Goal: Find specific page/section: Find specific page/section

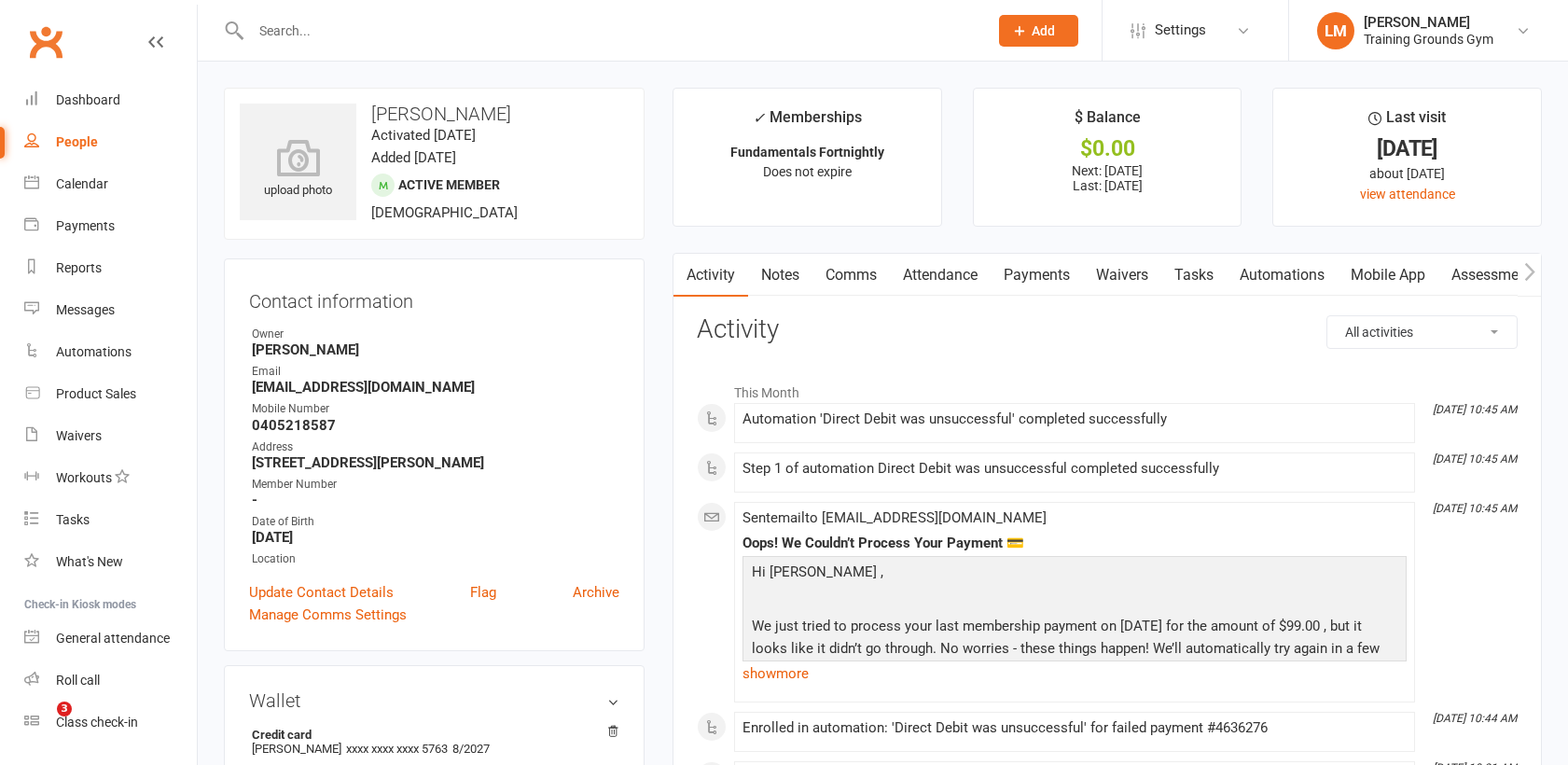
click at [322, 40] on input "text" at bounding box center [610, 30] width 730 height 26
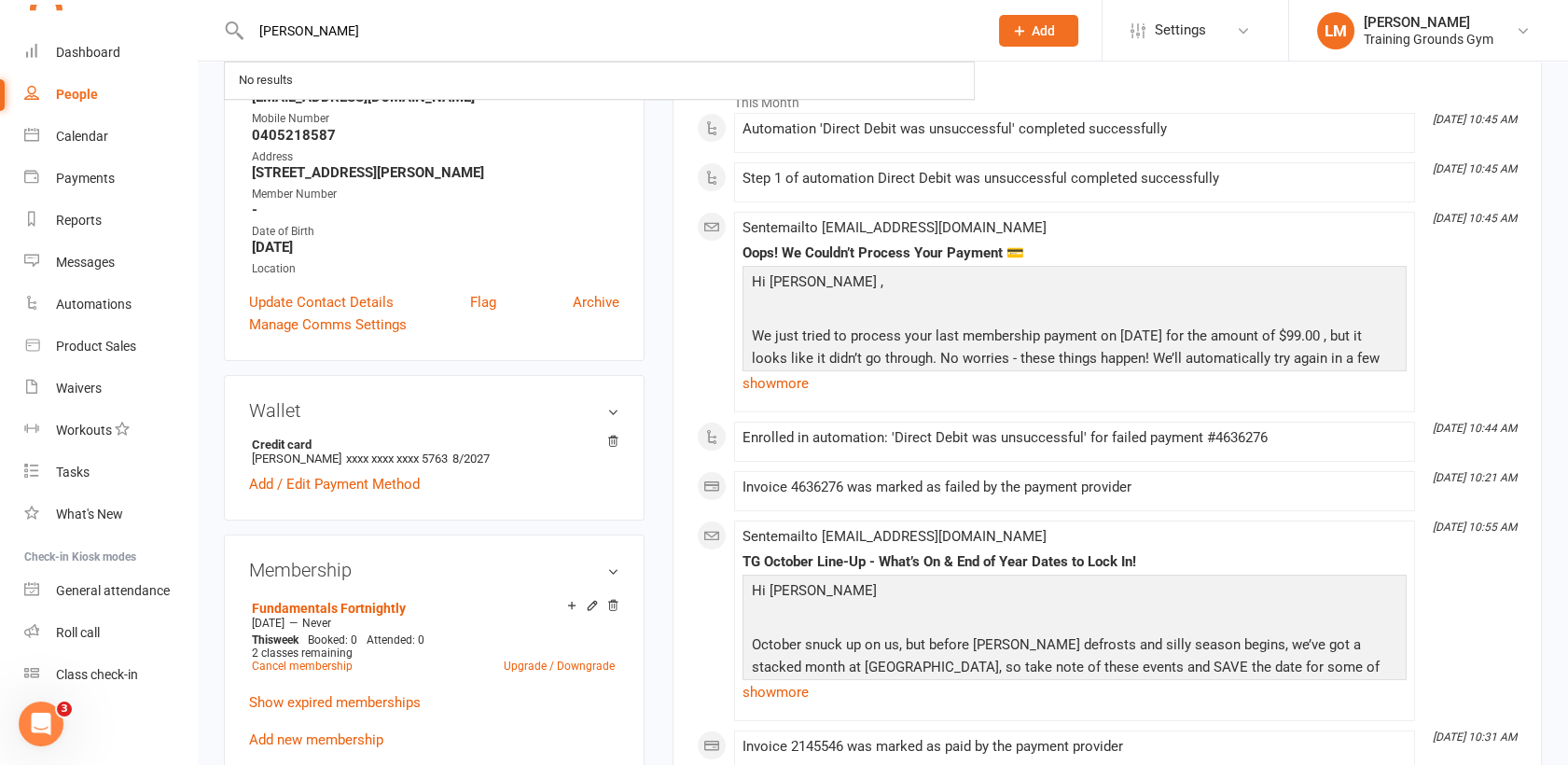
scroll to position [2026, 0]
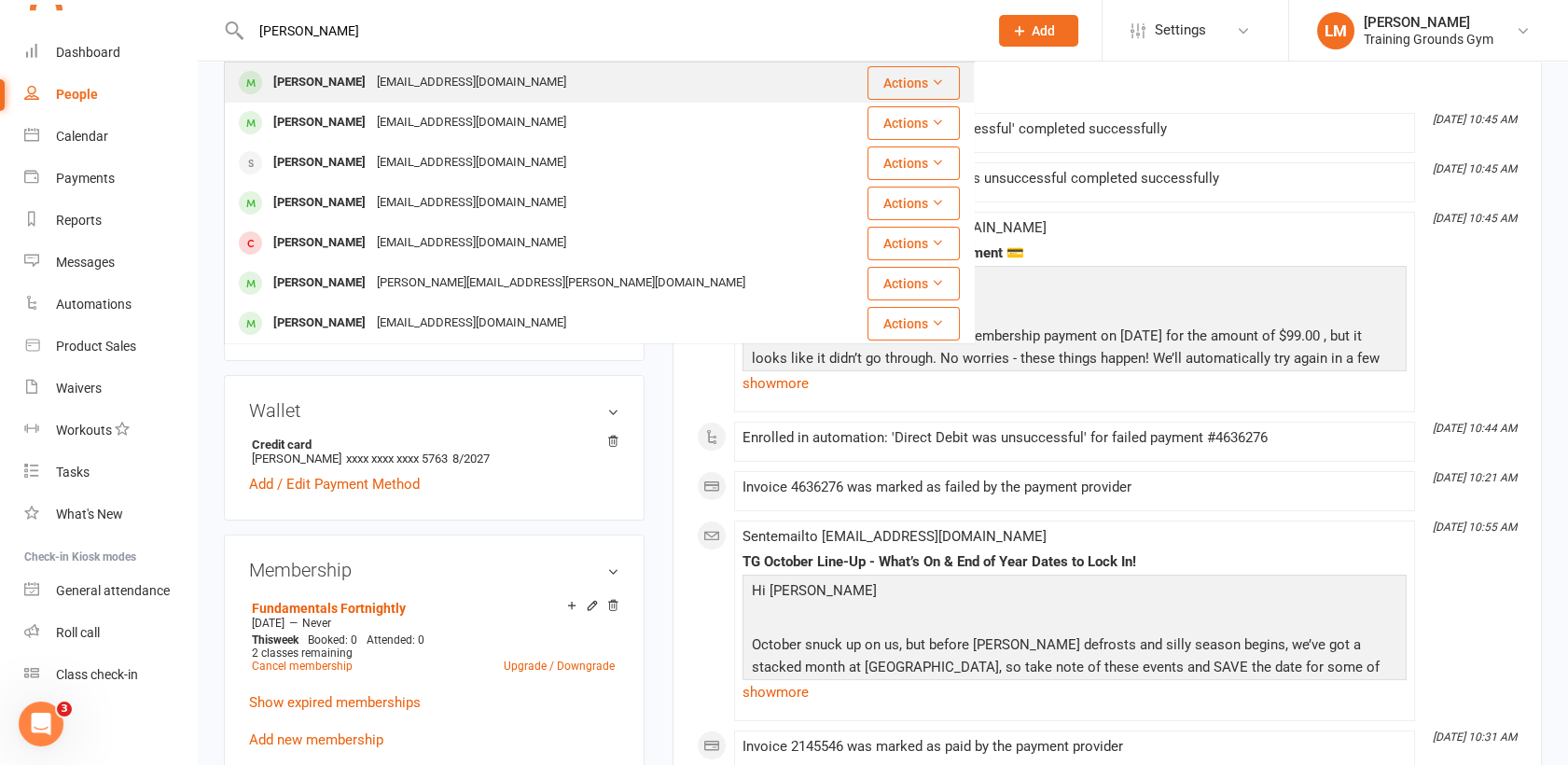
type input "[PERSON_NAME]"
click at [346, 97] on div "[PERSON_NAME] [EMAIL_ADDRESS][DOMAIN_NAME]" at bounding box center [536, 83] width 622 height 38
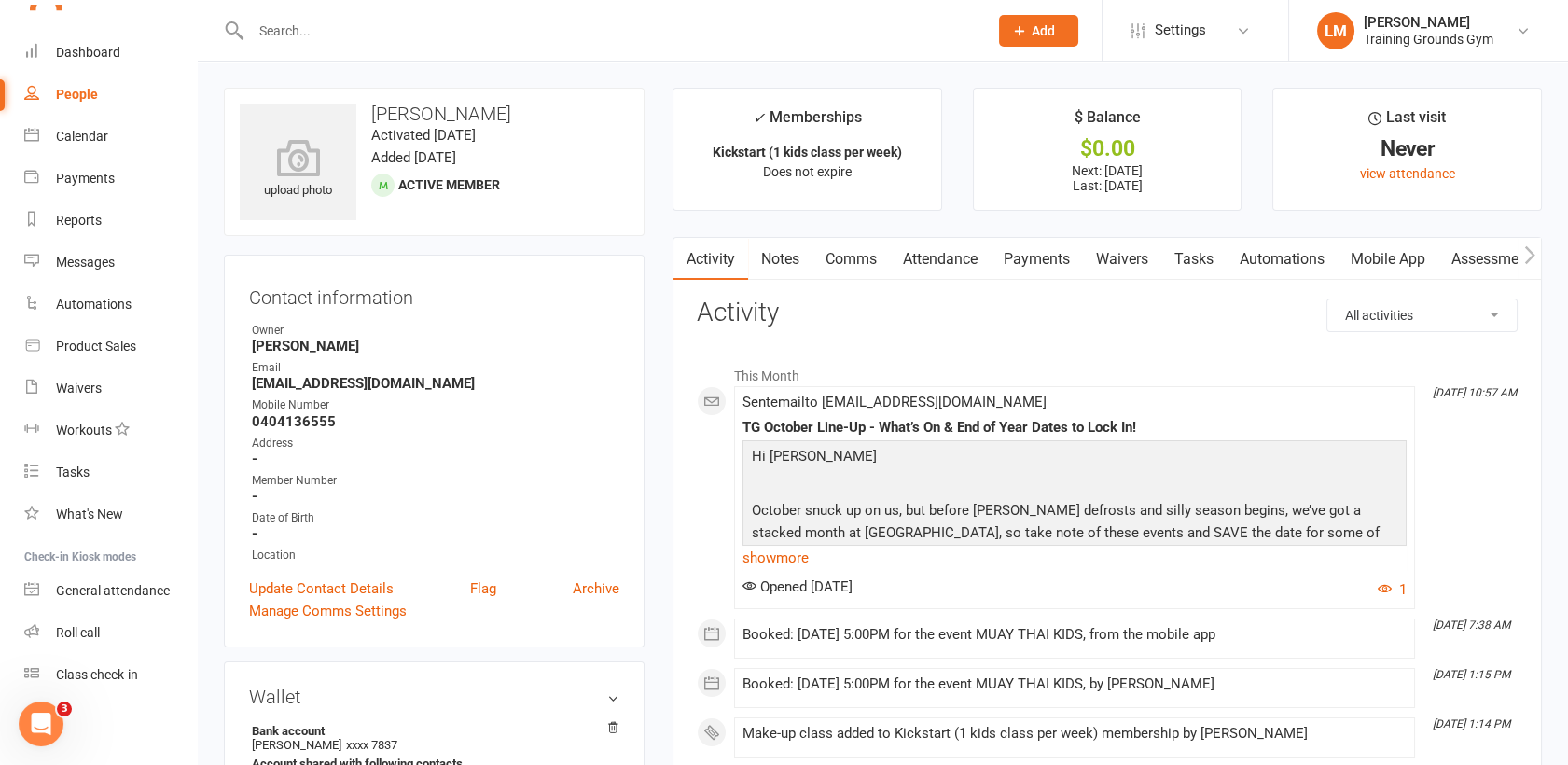
scroll to position [2075, 0]
click at [292, 37] on input "text" at bounding box center [610, 30] width 730 height 26
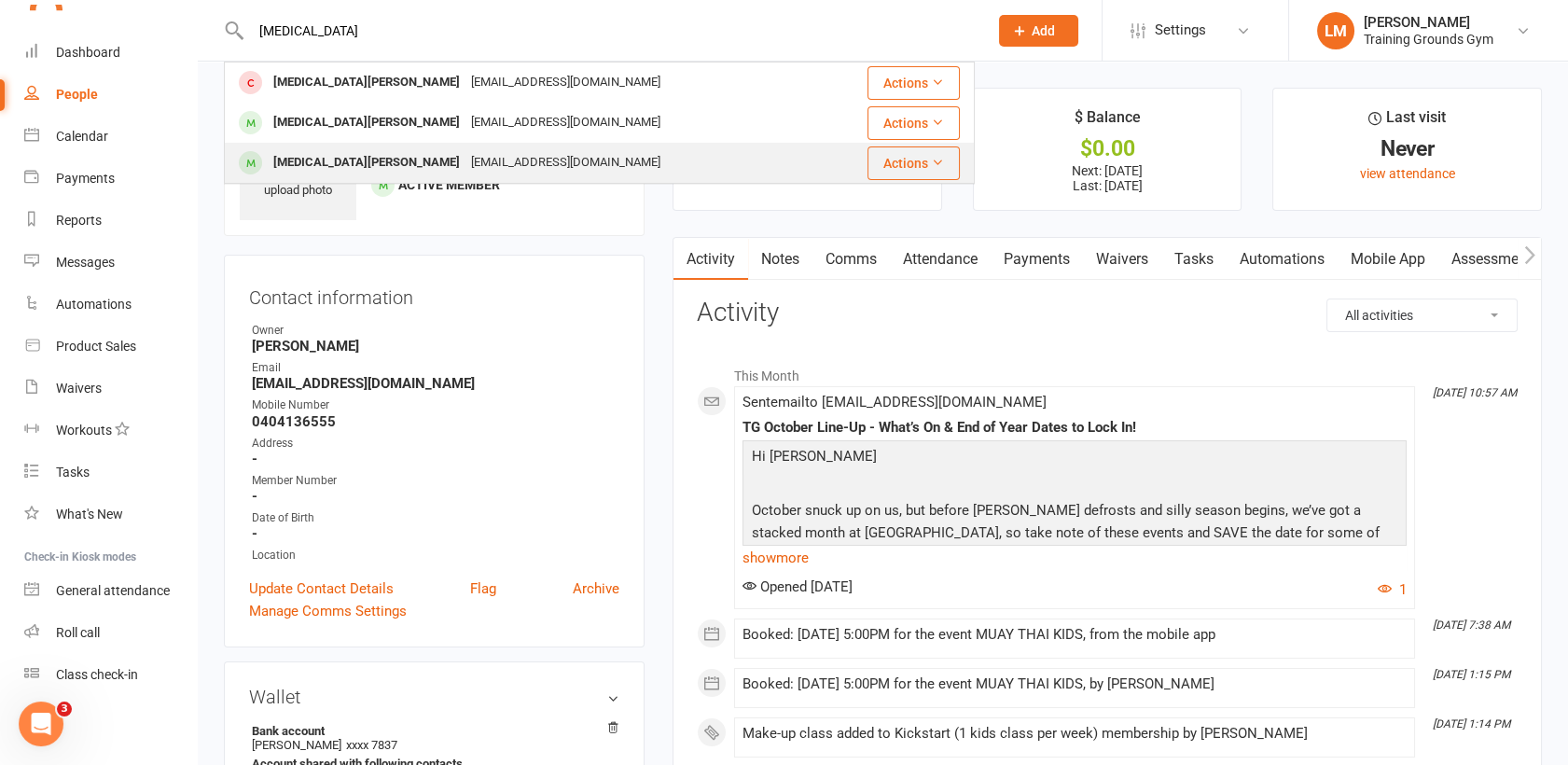
type input "[MEDICAL_DATA]"
click at [321, 153] on div "[MEDICAL_DATA][PERSON_NAME]" at bounding box center [366, 162] width 198 height 27
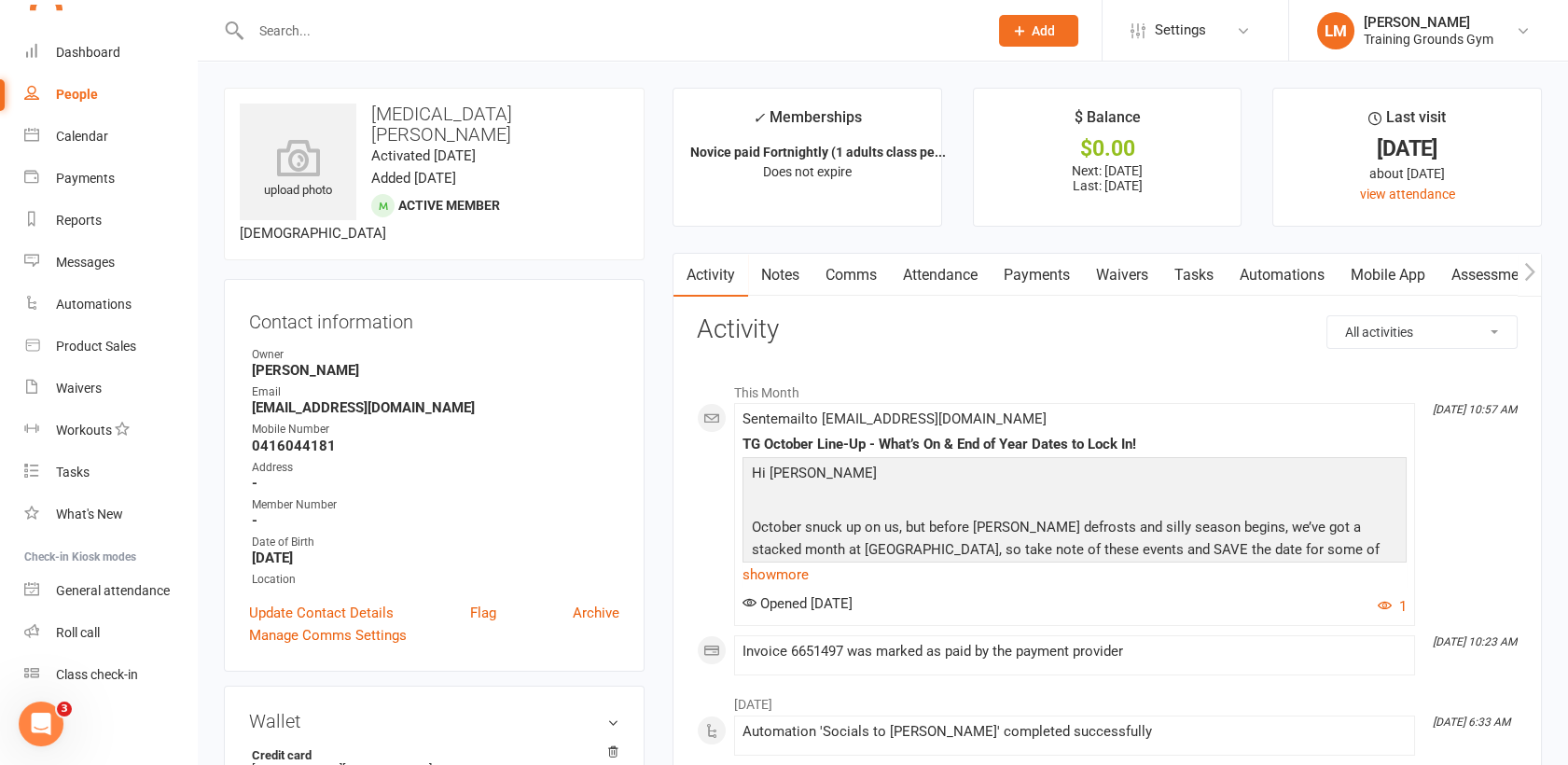
click at [944, 272] on link "Attendance" at bounding box center [939, 275] width 101 height 43
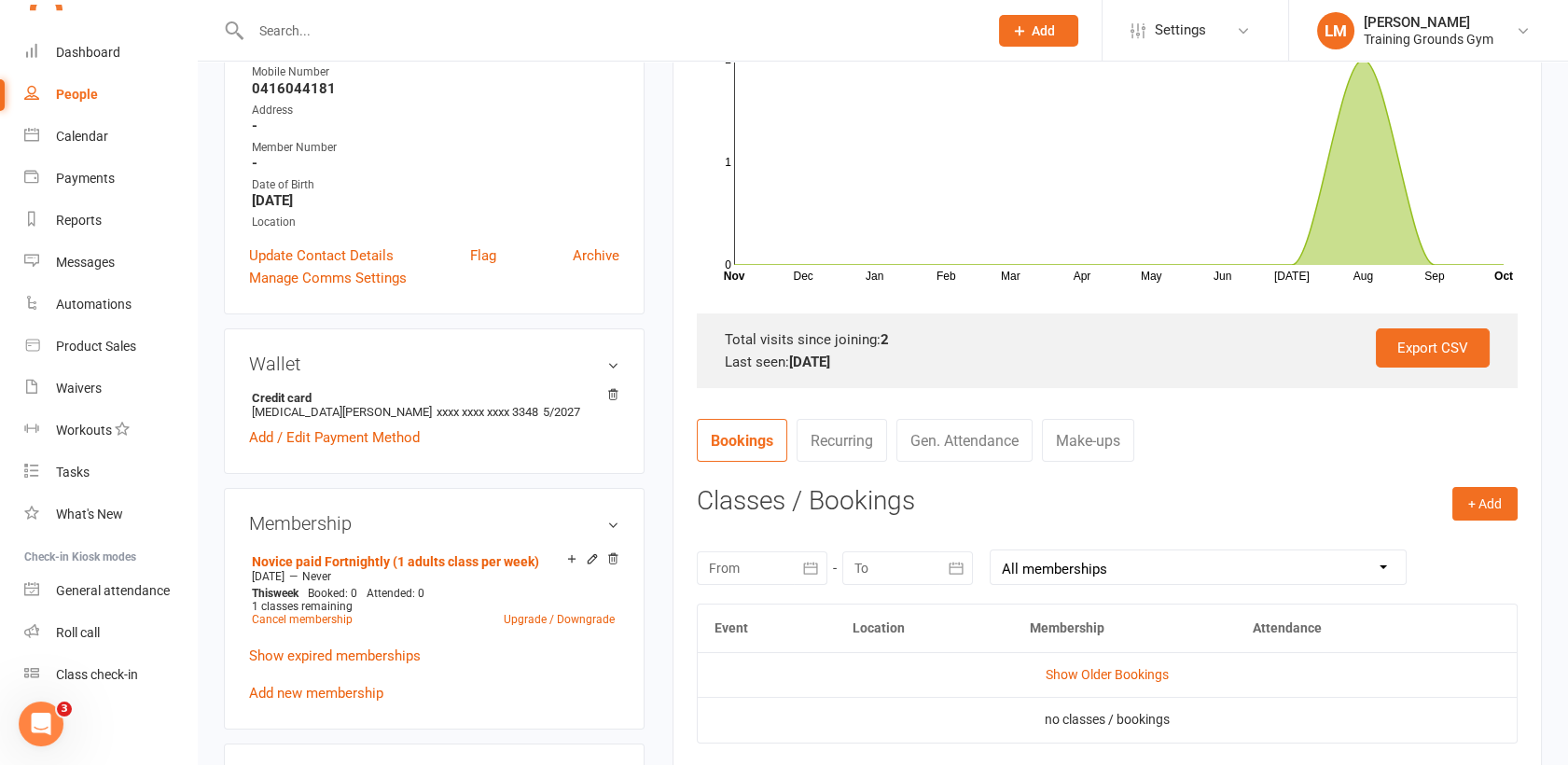
scroll to position [373, 0]
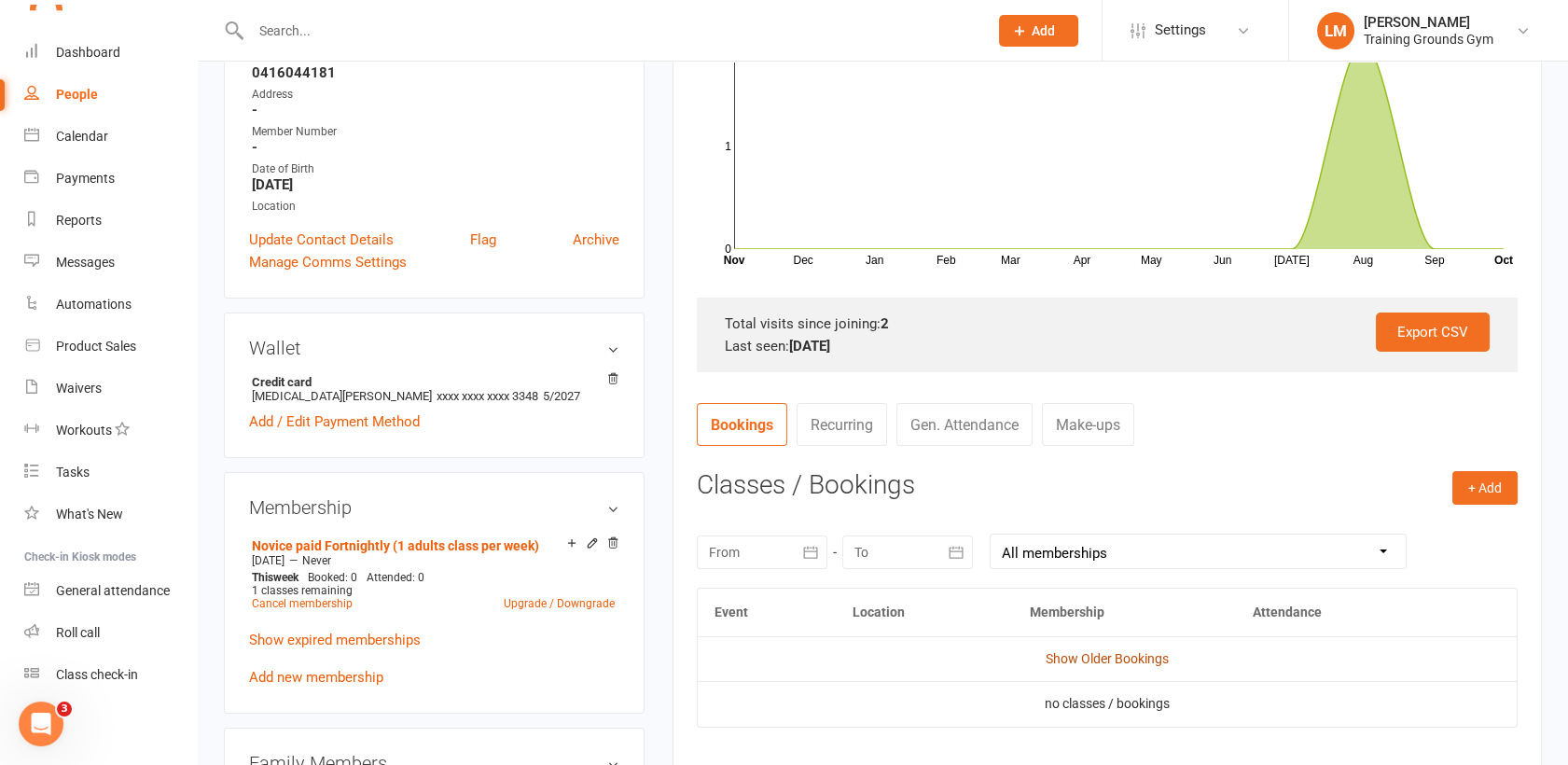
click at [1095, 656] on link "Show Older Bookings" at bounding box center [1108, 658] width 123 height 15
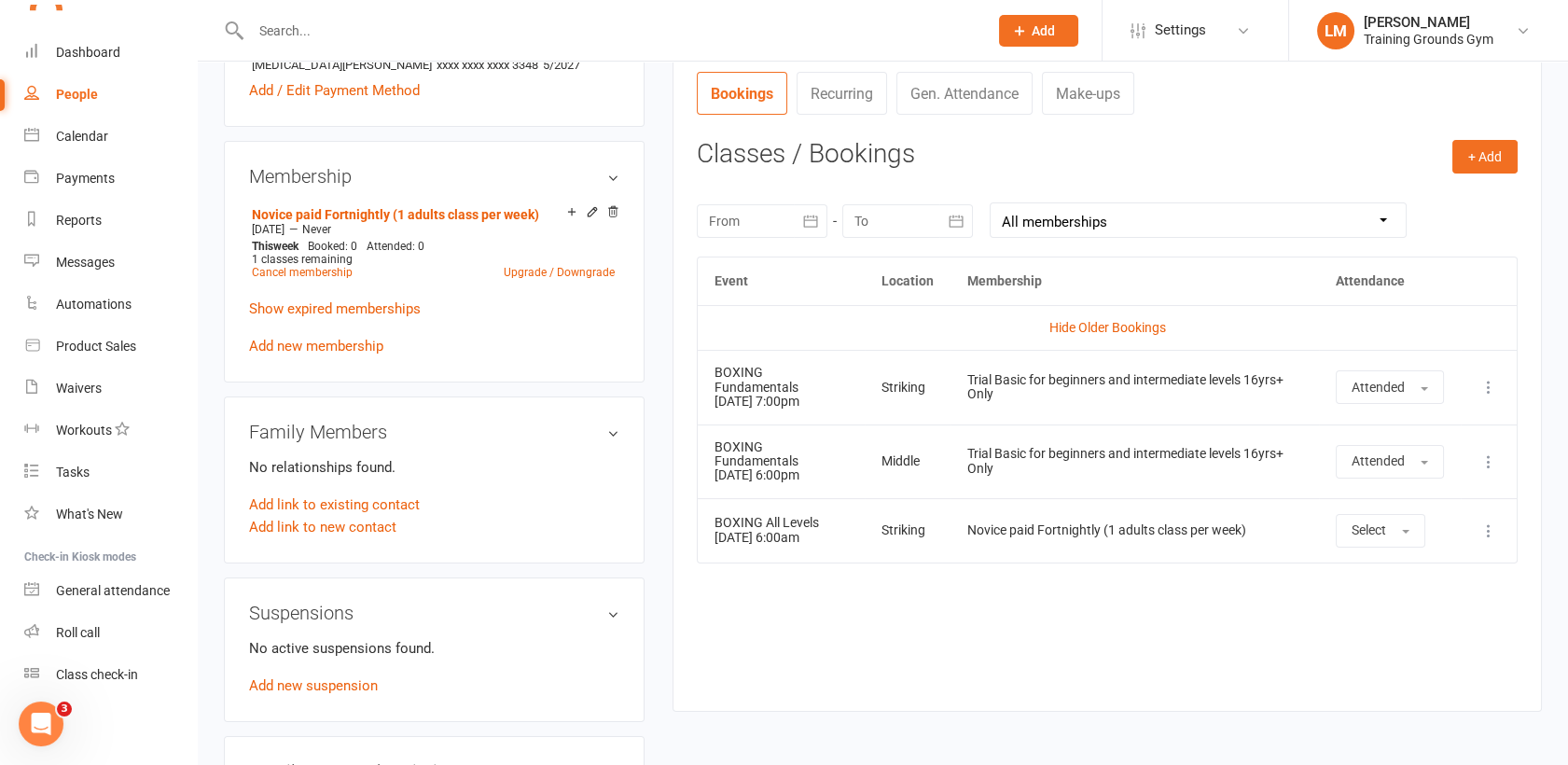
scroll to position [746, 0]
